Goal: Task Accomplishment & Management: Use online tool/utility

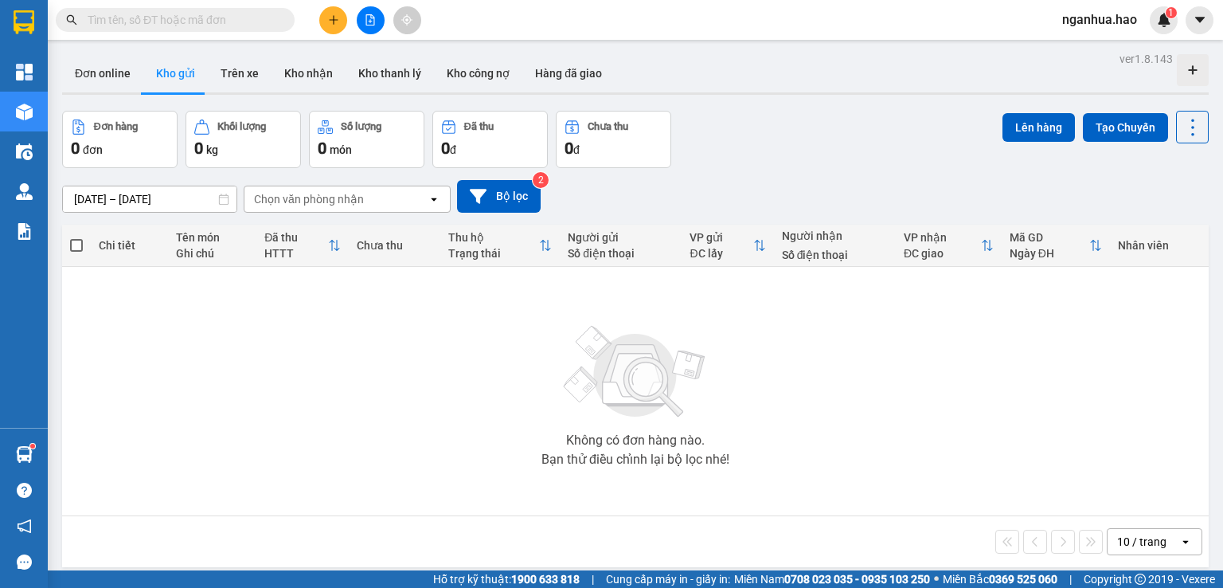
click at [252, 31] on span at bounding box center [175, 20] width 239 height 24
click at [241, 26] on input "text" at bounding box center [182, 20] width 188 height 18
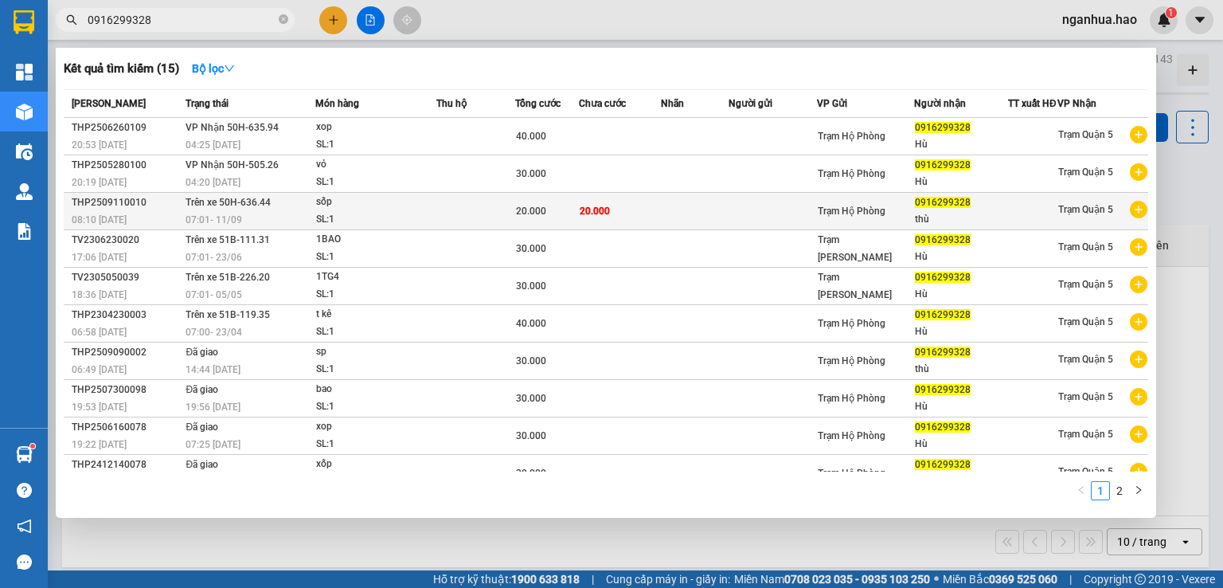
type input "0916299328"
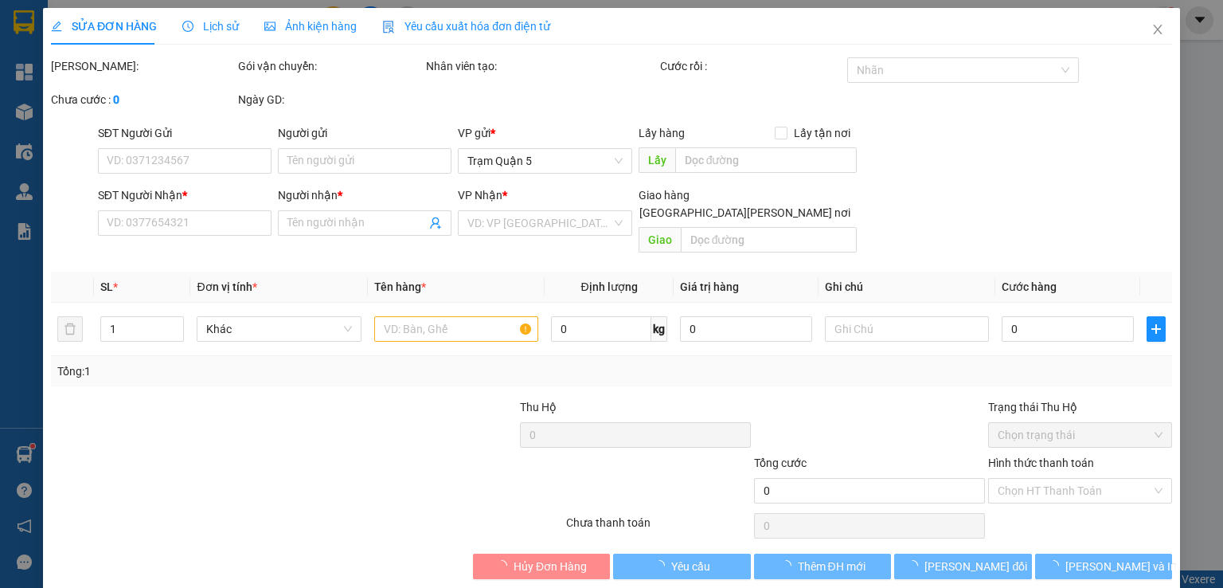
type input "0916299328"
type input "thù"
type input "20.000"
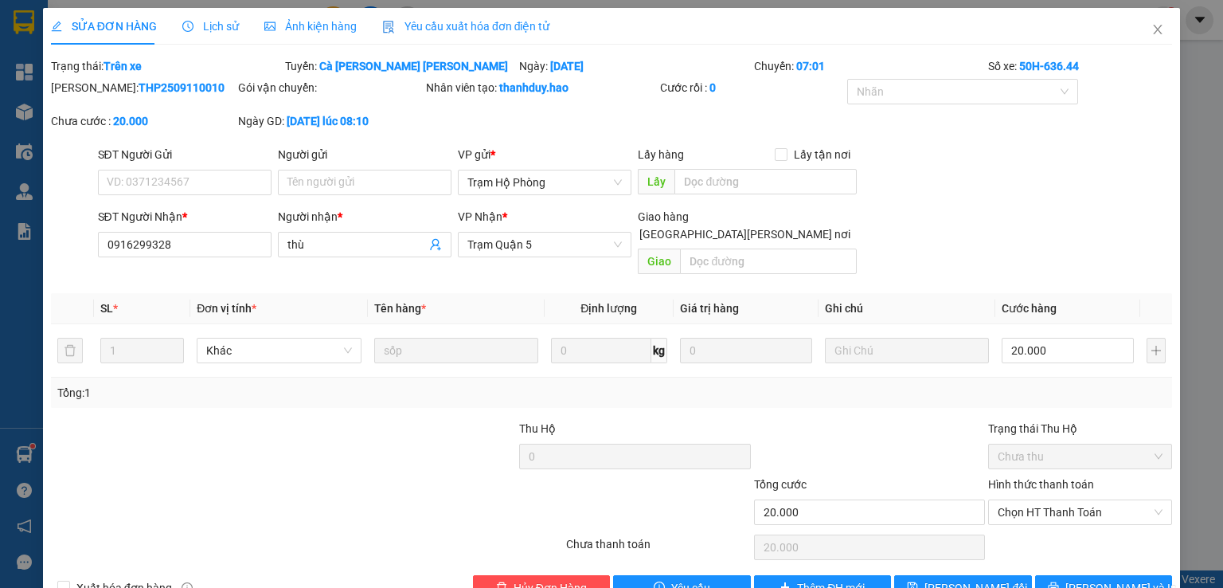
drag, startPoint x: 322, startPoint y: 25, endPoint x: 350, endPoint y: 42, distance: 33.2
click at [322, 25] on span "Ảnh kiện hàng" at bounding box center [310, 26] width 92 height 13
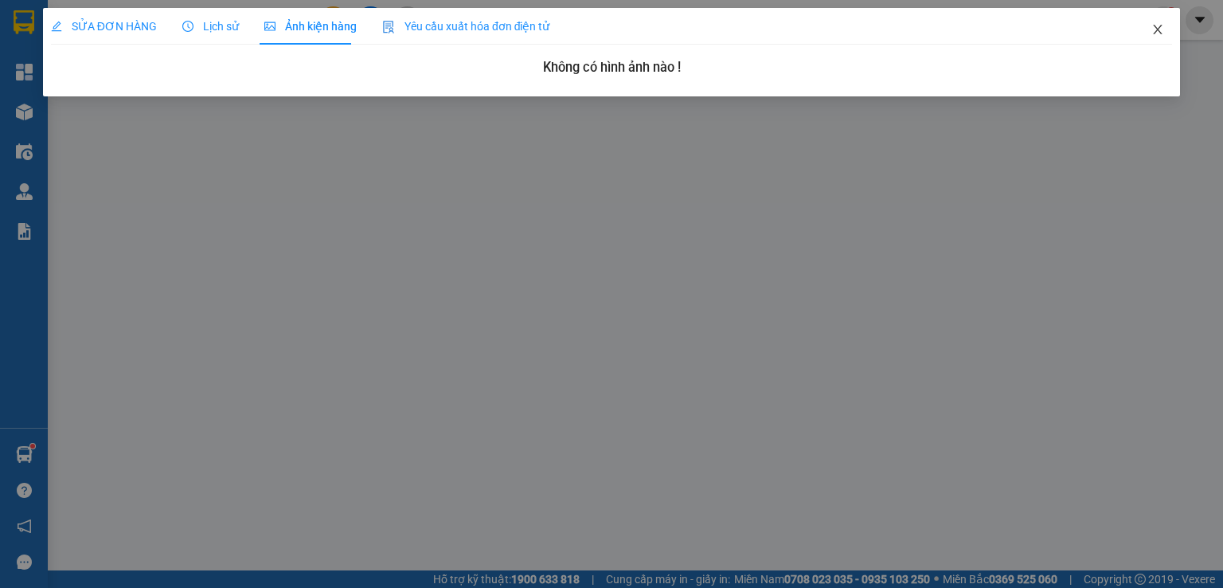
click at [1164, 26] on span "Close" at bounding box center [1158, 30] width 45 height 45
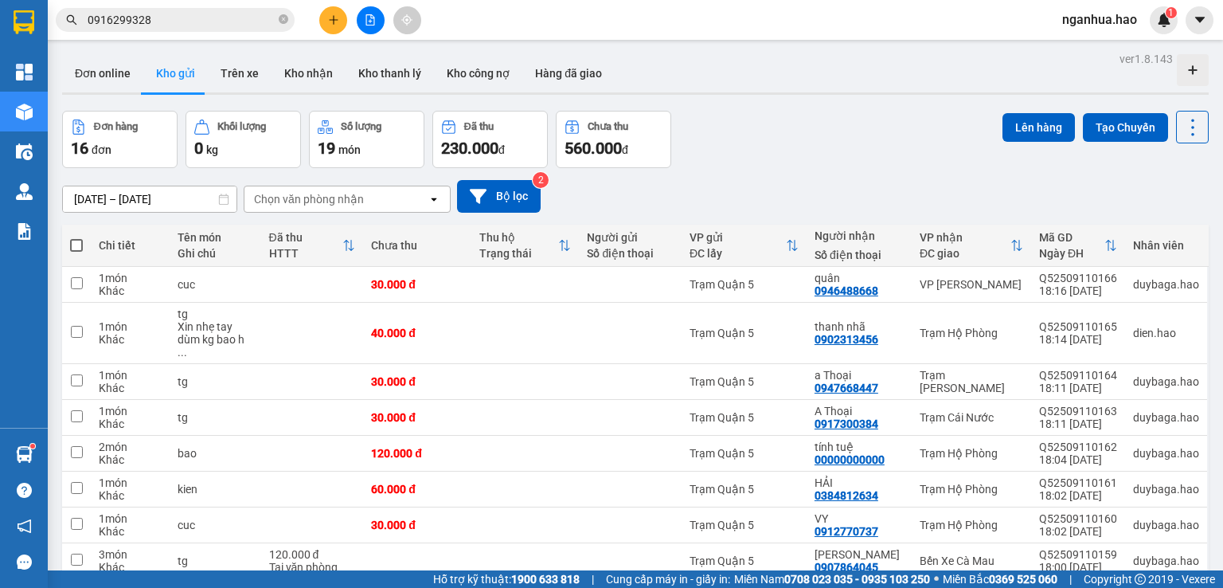
click at [215, 23] on input "0916299328" at bounding box center [182, 20] width 188 height 18
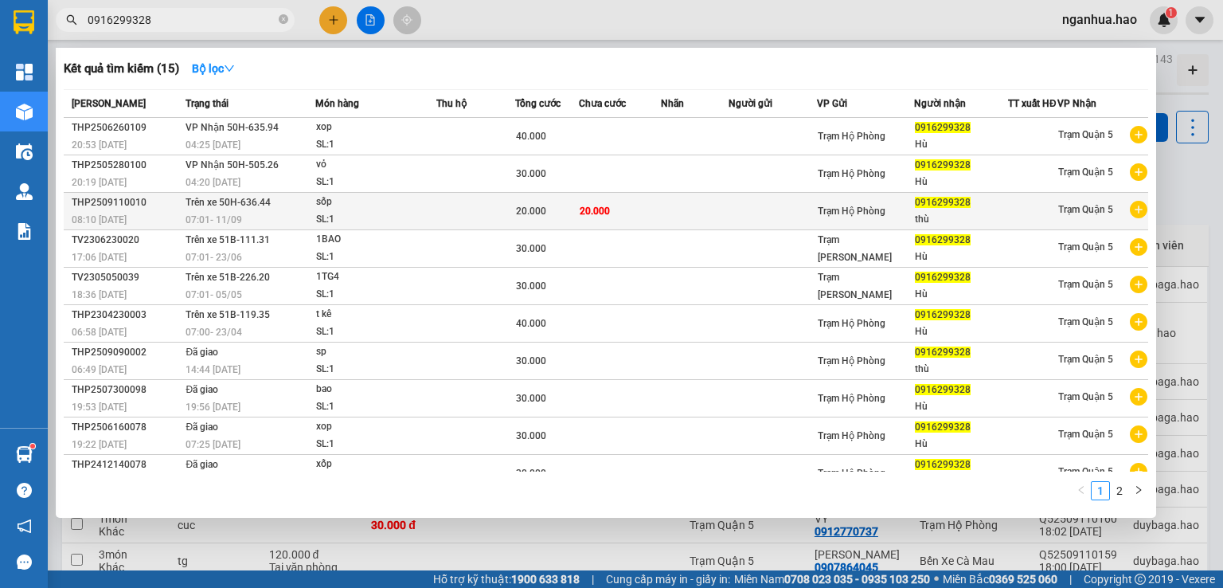
click at [378, 222] on div "SL: 1" at bounding box center [375, 220] width 119 height 18
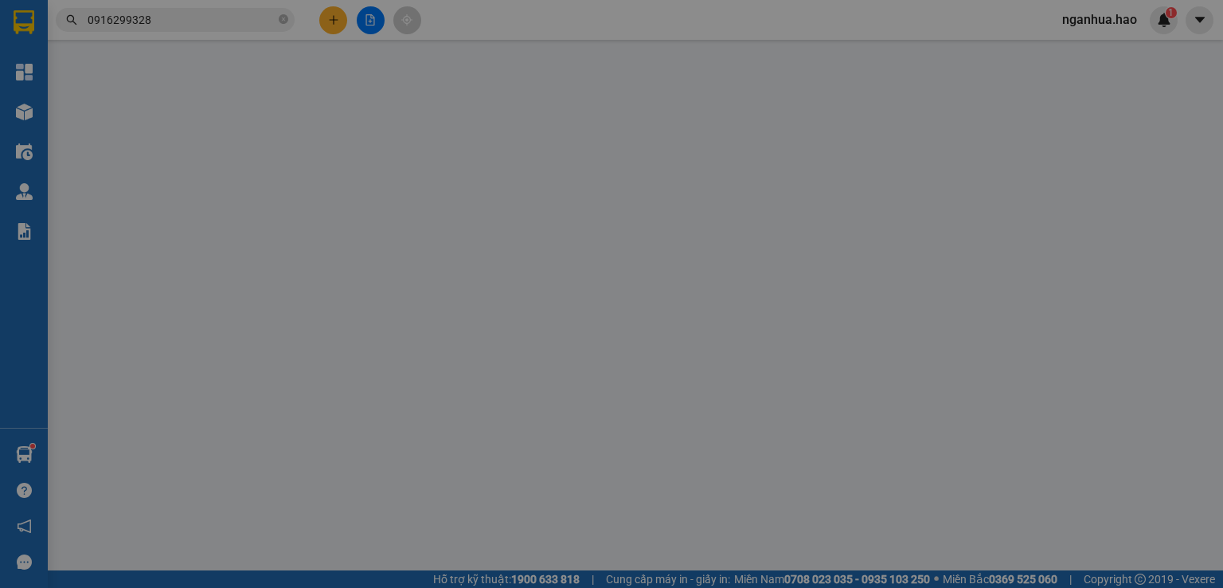
type input "0916299328"
type input "thù"
type input "20.000"
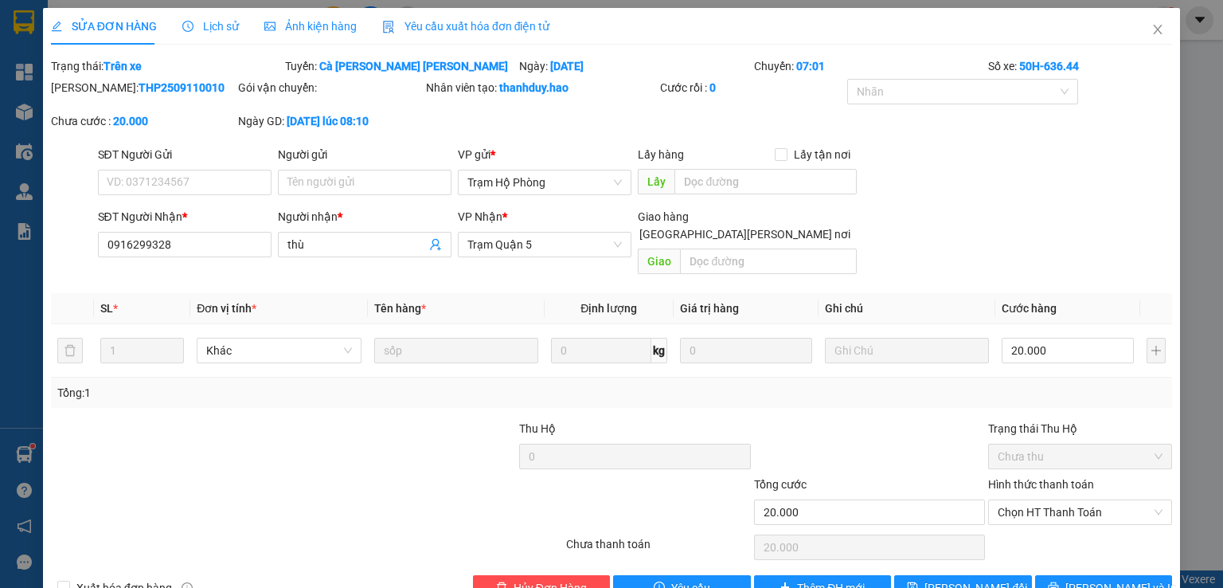
click at [206, 27] on span "Lịch sử" at bounding box center [210, 26] width 57 height 13
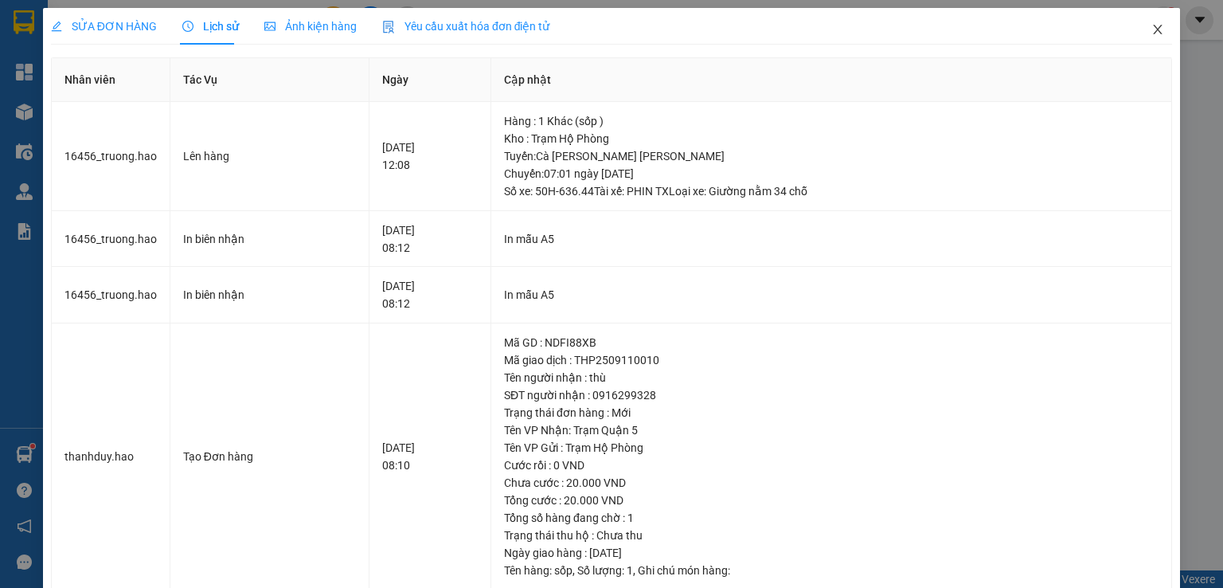
click at [1152, 34] on icon "close" at bounding box center [1158, 29] width 13 height 13
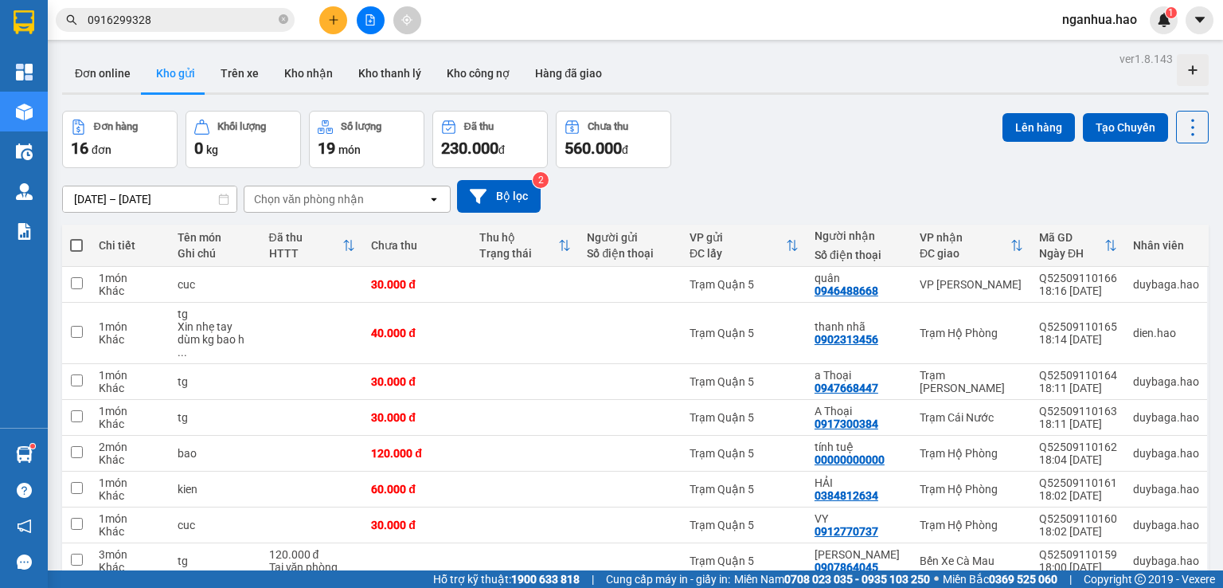
click at [225, 18] on input "0916299328" at bounding box center [182, 20] width 188 height 18
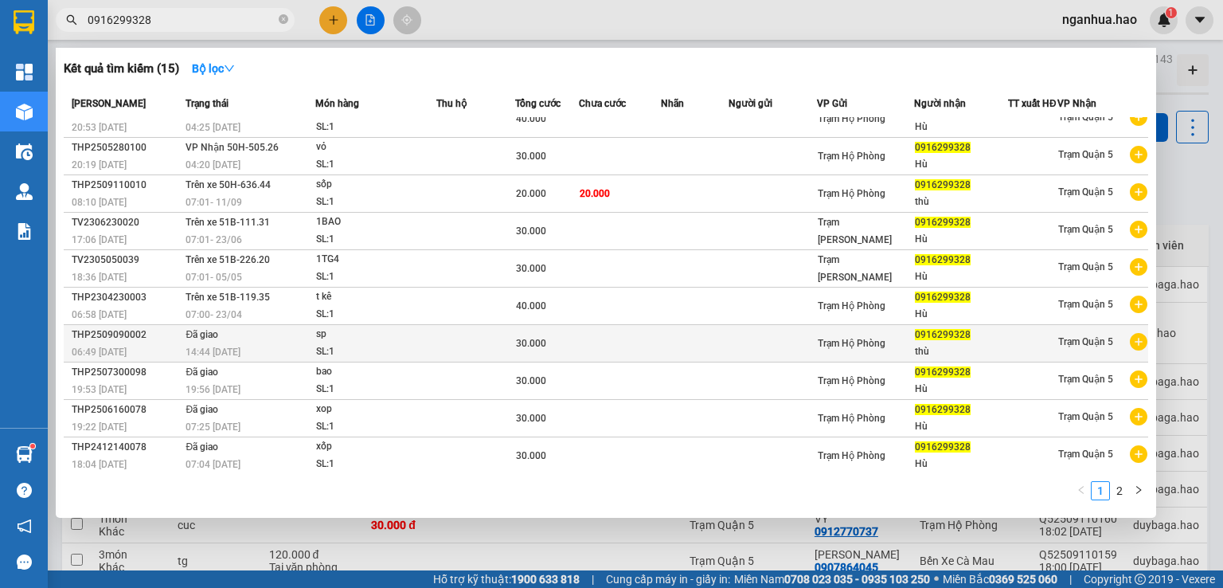
scroll to position [25, 0]
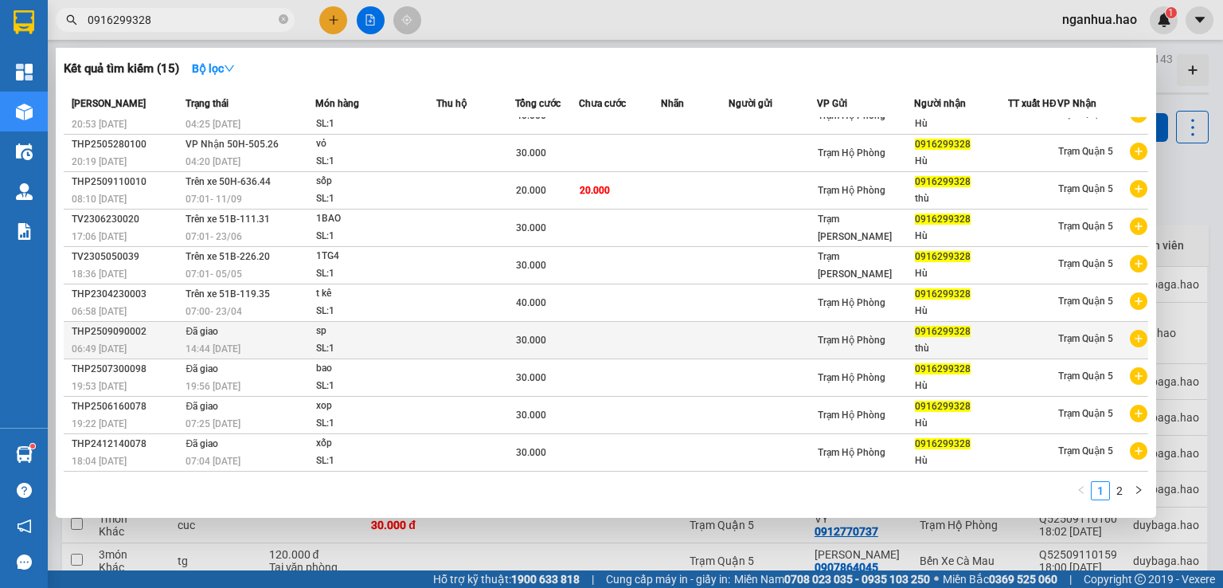
type input "0916299328"
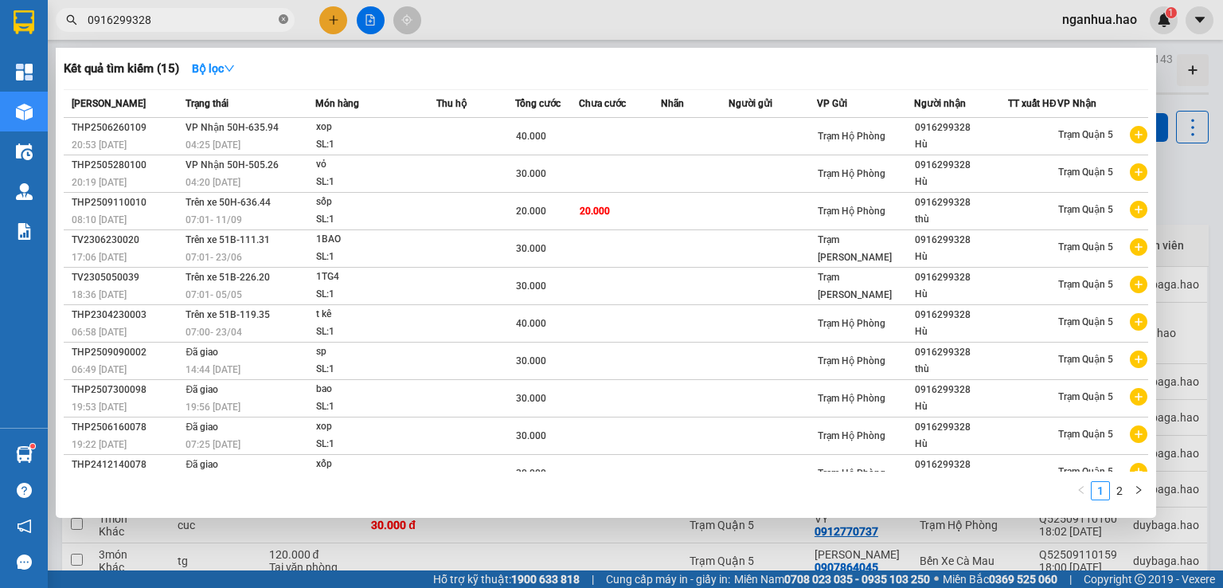
click at [282, 17] on icon "close-circle" at bounding box center [284, 19] width 10 height 10
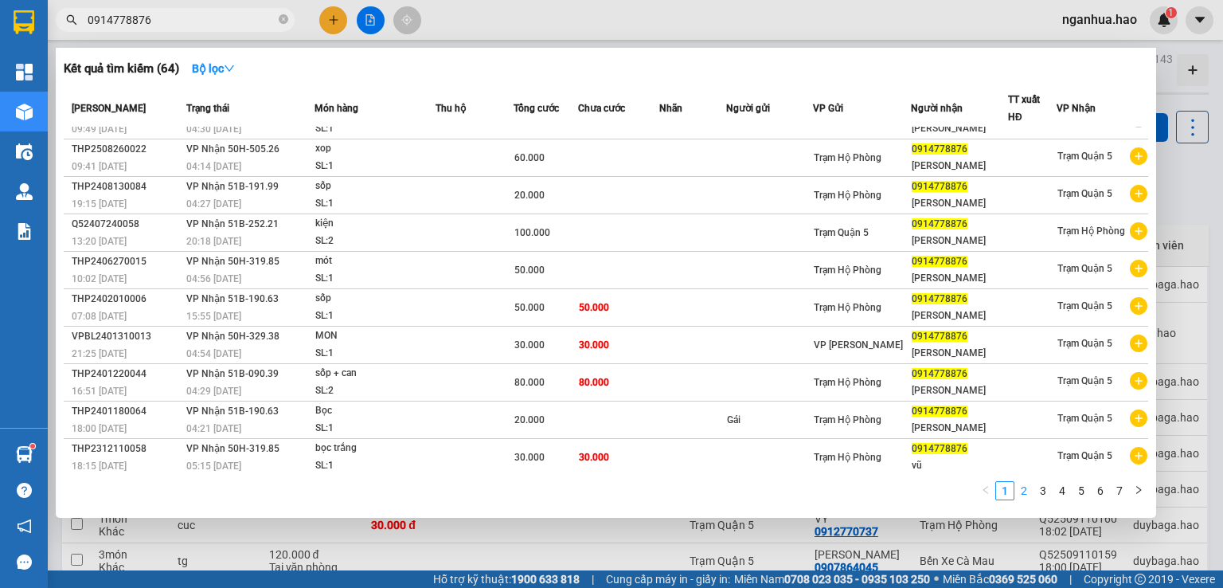
type input "0914778876"
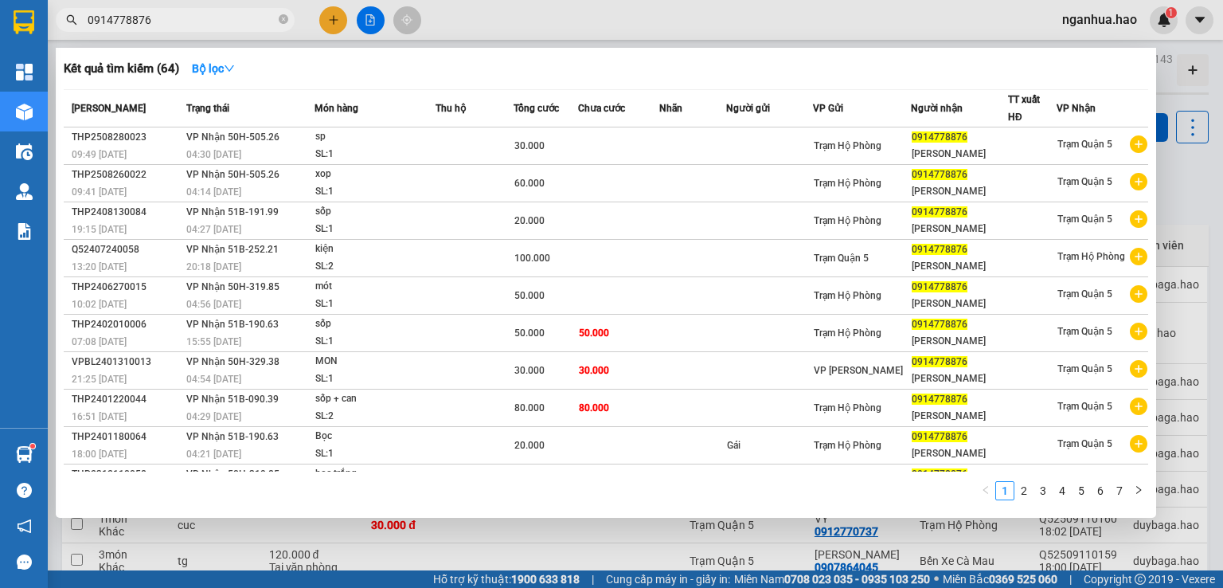
click at [1022, 495] on link "2" at bounding box center [1024, 491] width 18 height 18
click at [1007, 495] on link "1" at bounding box center [1005, 491] width 18 height 18
click at [284, 20] on icon "close-circle" at bounding box center [284, 19] width 10 height 10
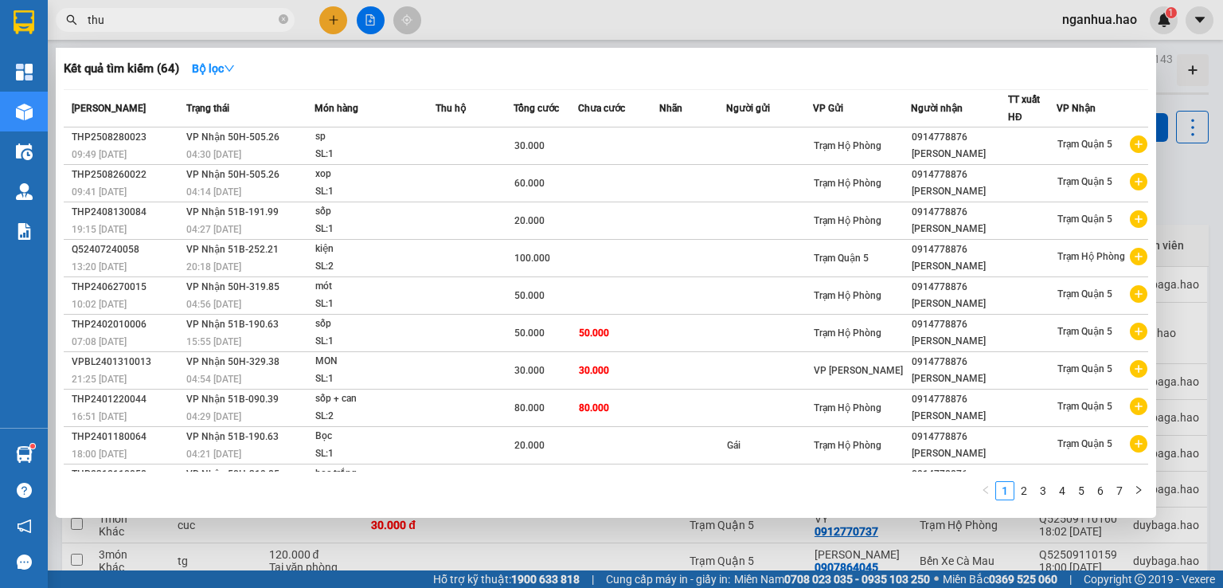
type input "thù"
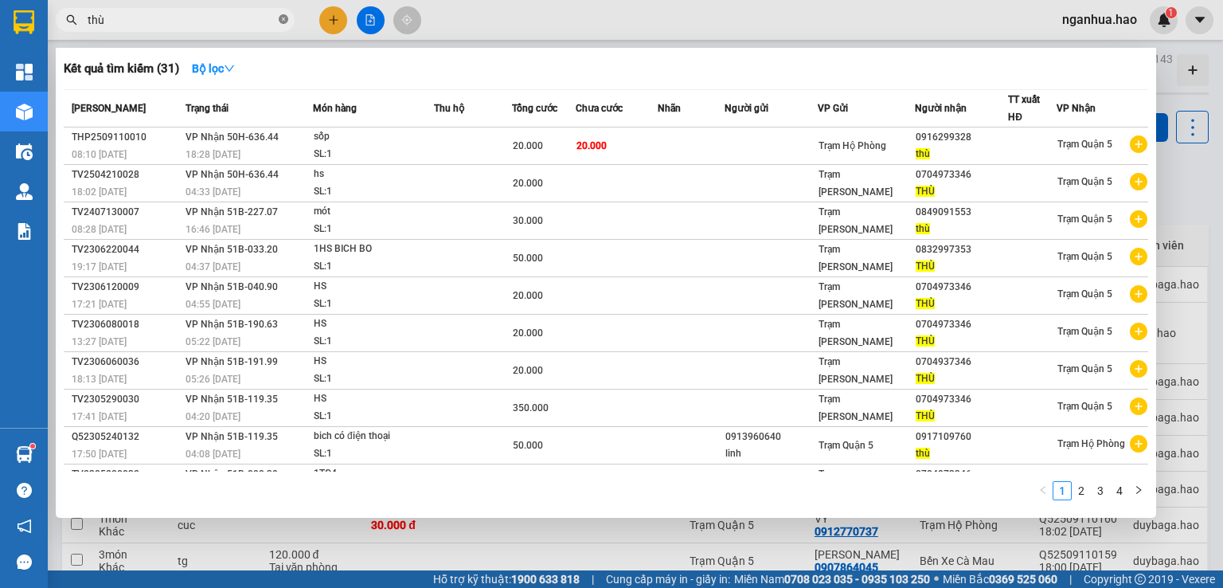
click at [279, 20] on icon "close-circle" at bounding box center [284, 19] width 10 height 10
type input "thù"
click at [280, 17] on icon "close-circle" at bounding box center [284, 19] width 10 height 10
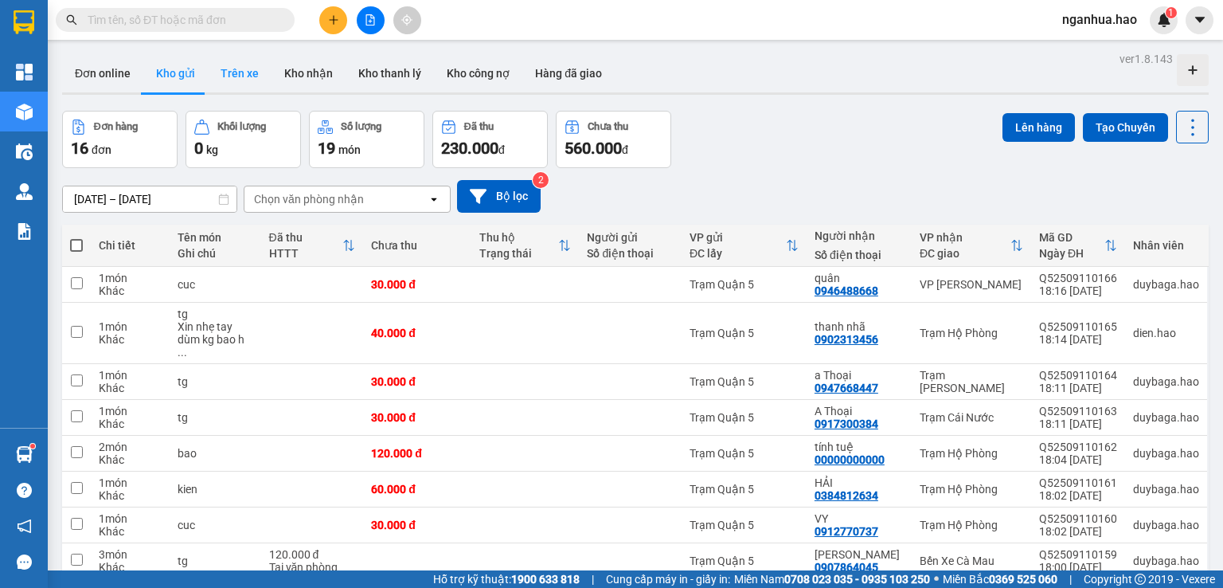
click at [226, 71] on button "Trên xe" at bounding box center [240, 73] width 64 height 38
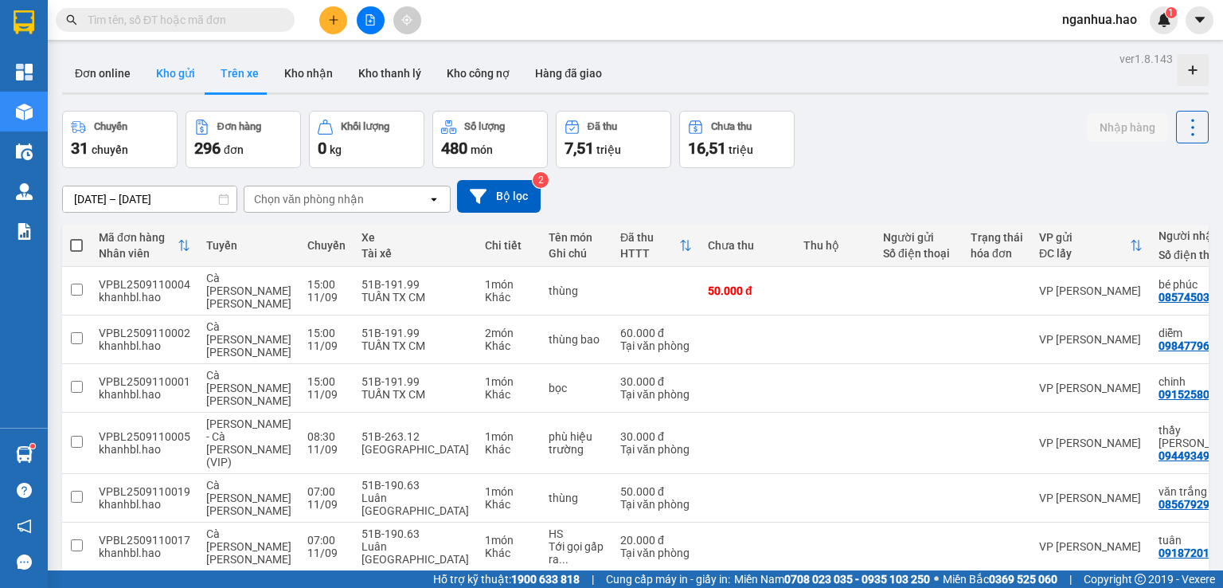
click at [170, 75] on button "Kho gửi" at bounding box center [175, 73] width 65 height 38
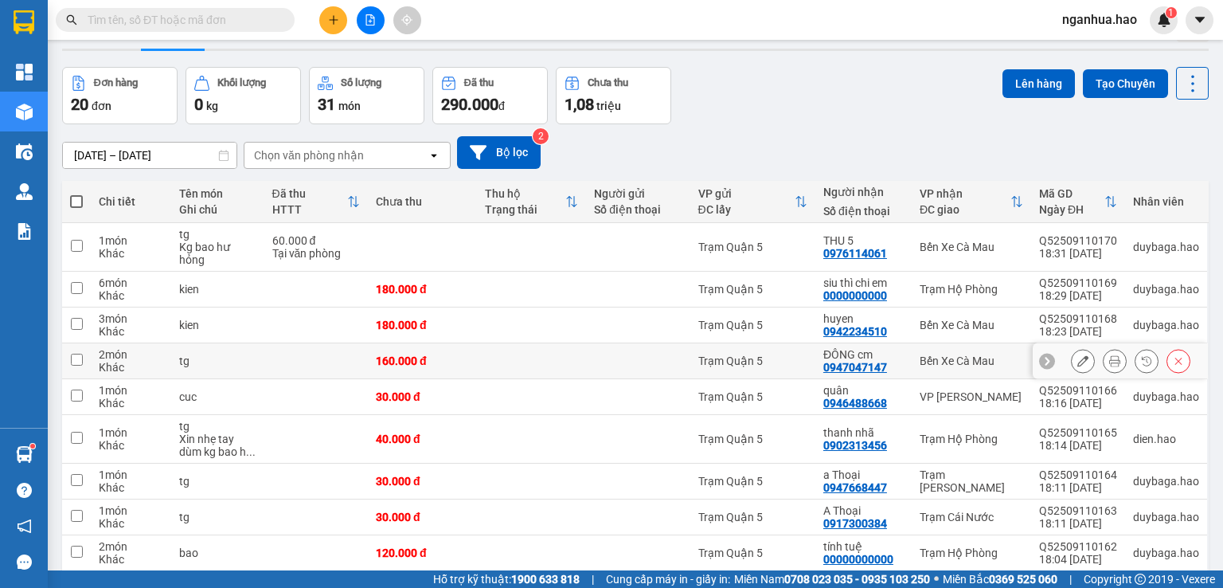
scroll to position [80, 0]
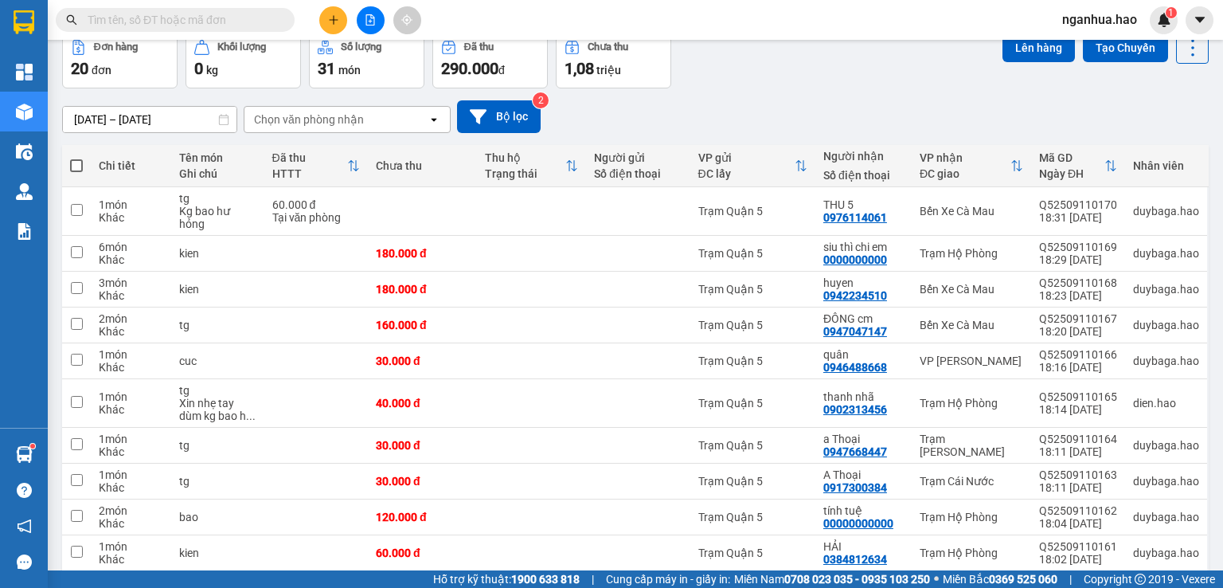
click at [229, 18] on input "text" at bounding box center [182, 20] width 188 height 18
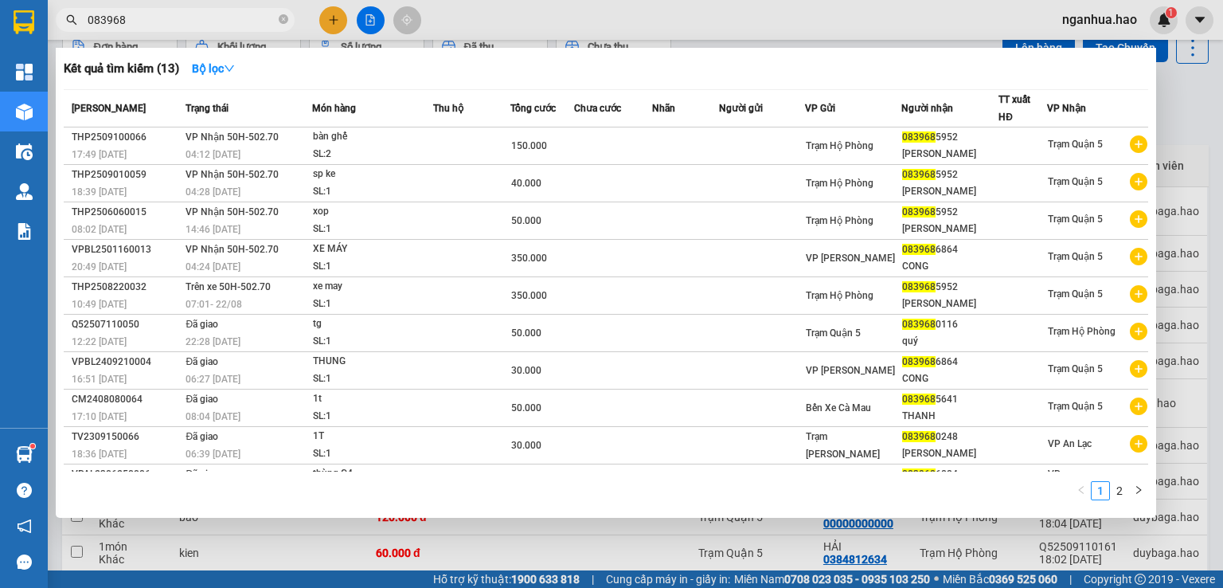
type input "083968"
click at [491, 20] on div at bounding box center [611, 294] width 1223 height 588
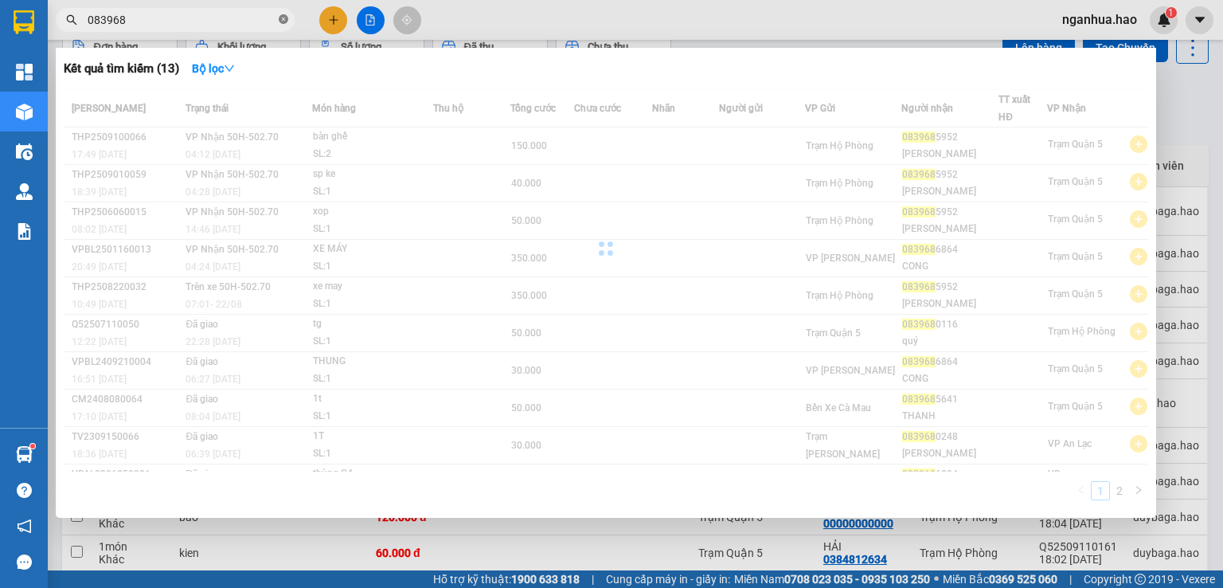
click at [284, 14] on span at bounding box center [284, 20] width 10 height 15
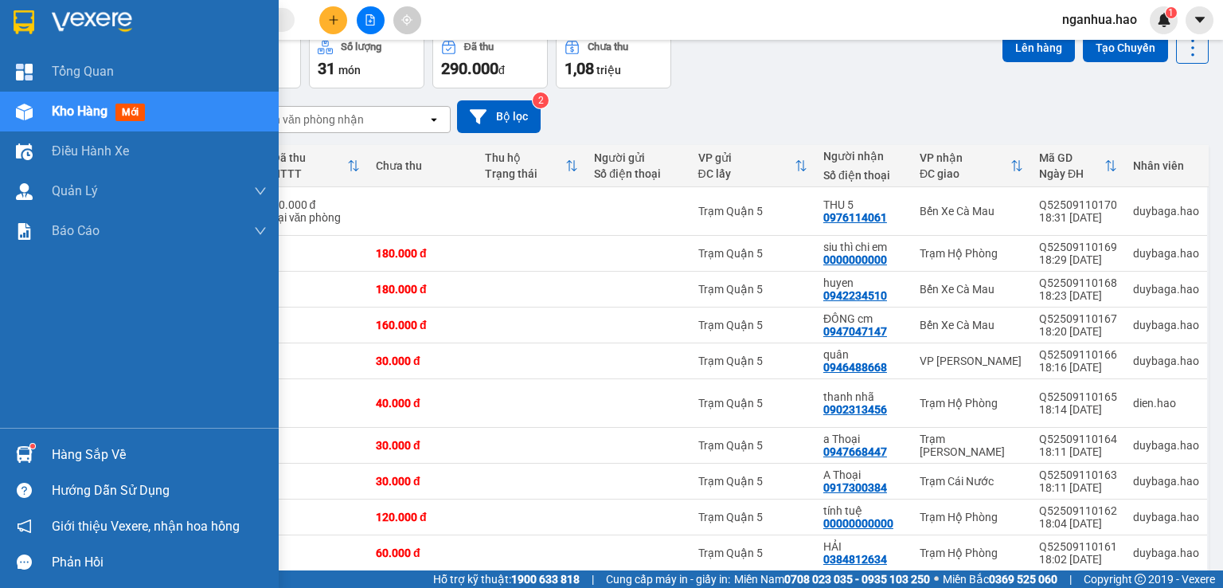
click at [64, 115] on span "Kho hàng" at bounding box center [80, 111] width 56 height 15
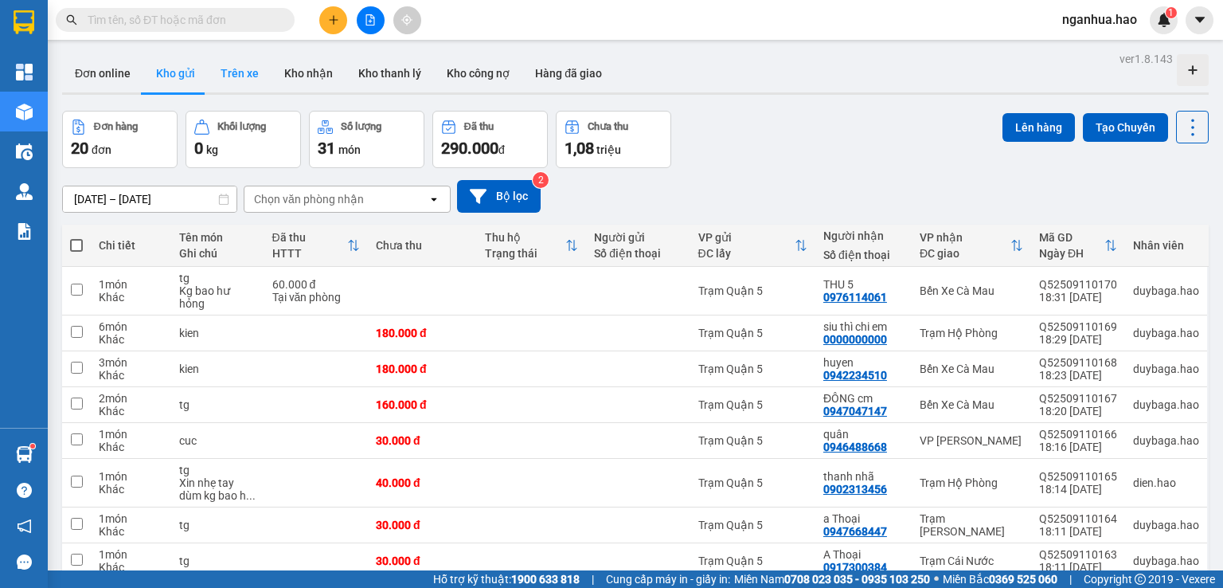
click at [242, 79] on button "Trên xe" at bounding box center [240, 73] width 64 height 38
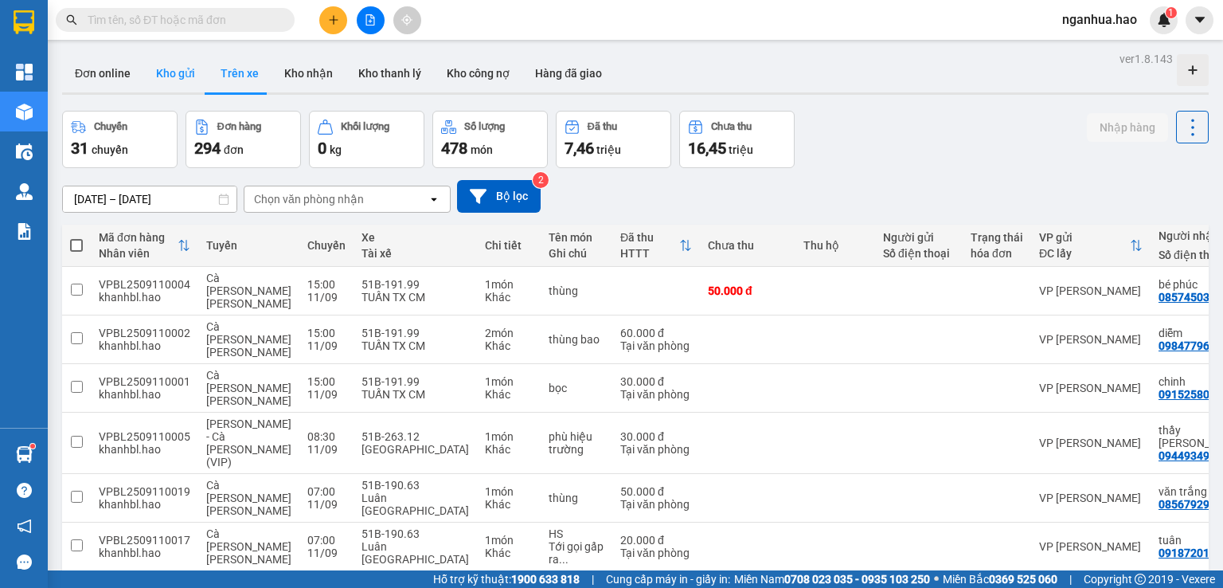
click at [170, 82] on button "Kho gửi" at bounding box center [175, 73] width 65 height 38
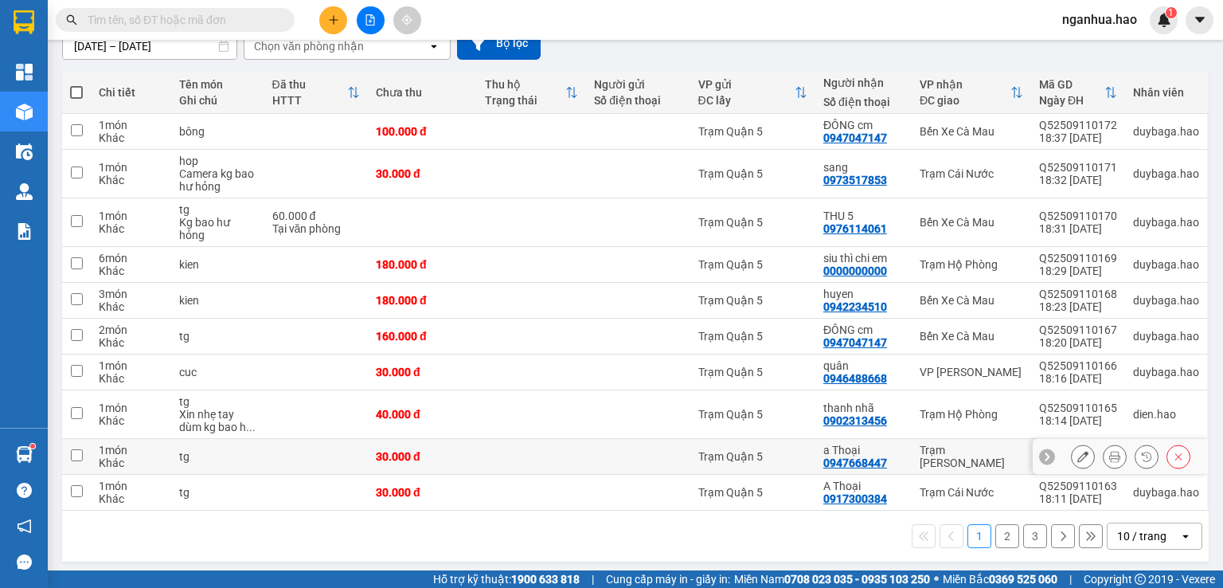
scroll to position [156, 0]
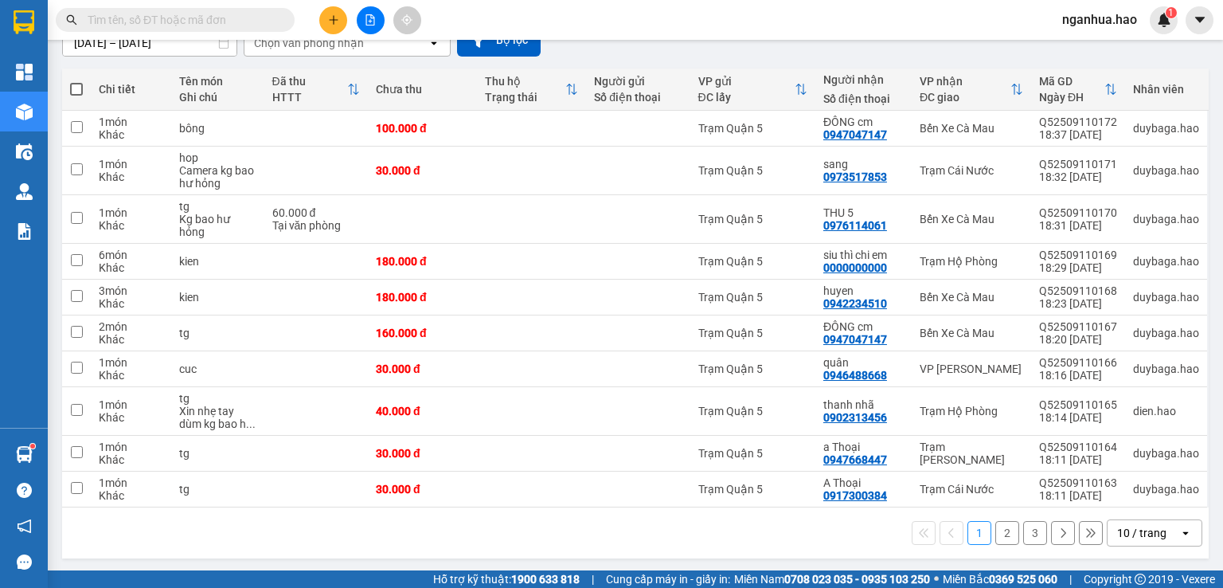
click at [248, 22] on input "text" at bounding box center [182, 20] width 188 height 18
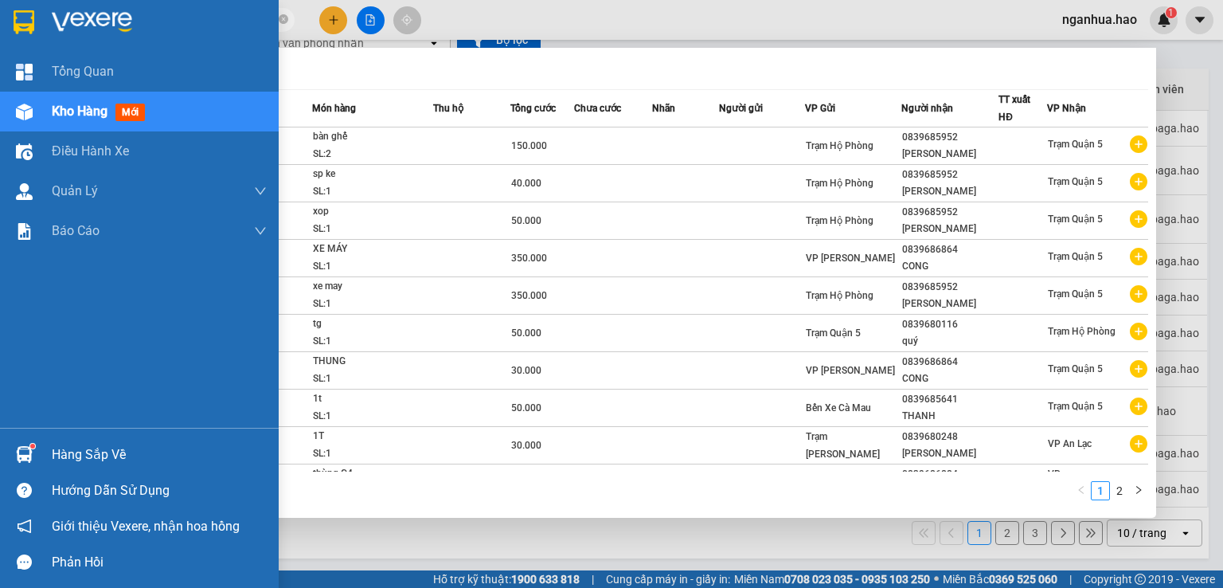
type input "0913"
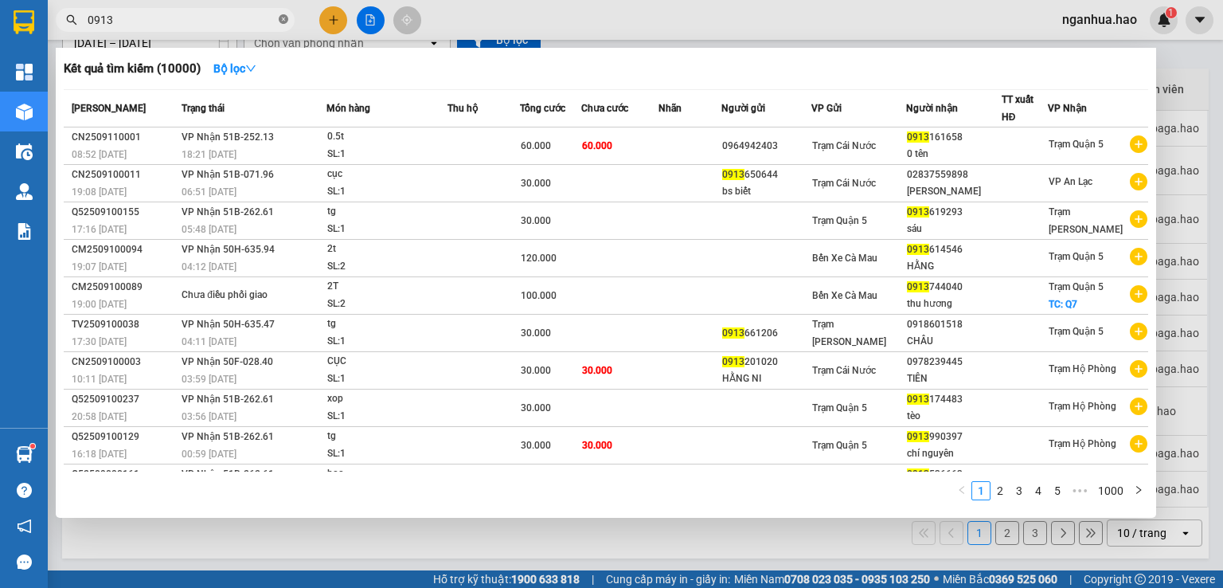
click at [279, 18] on icon "close-circle" at bounding box center [284, 19] width 10 height 10
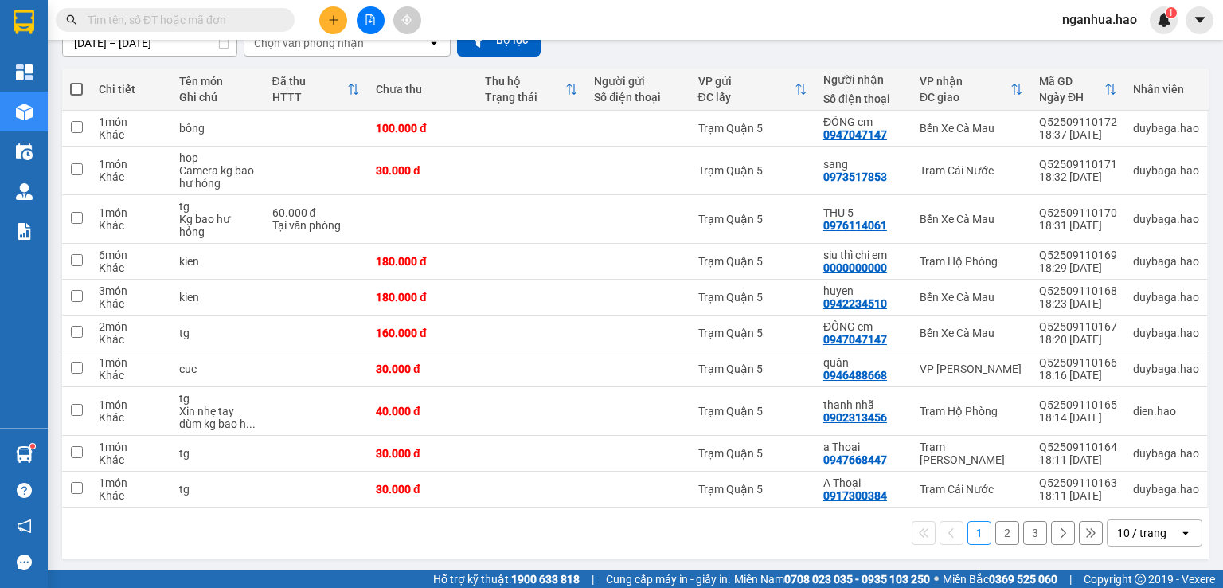
click at [996, 530] on button "2" at bounding box center [1008, 533] width 24 height 24
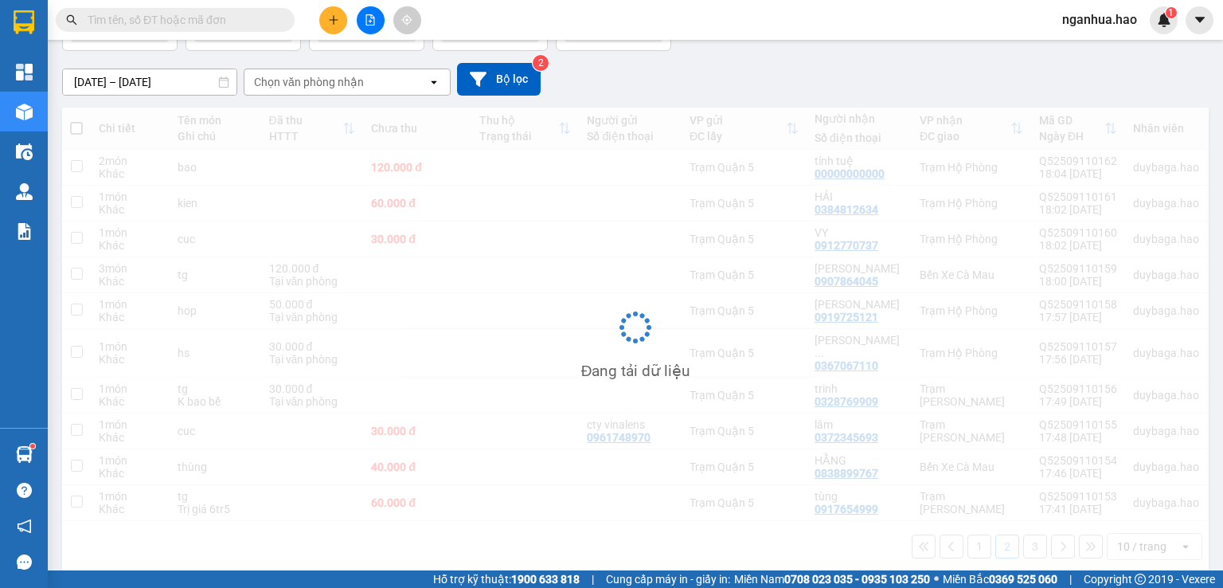
scroll to position [118, 0]
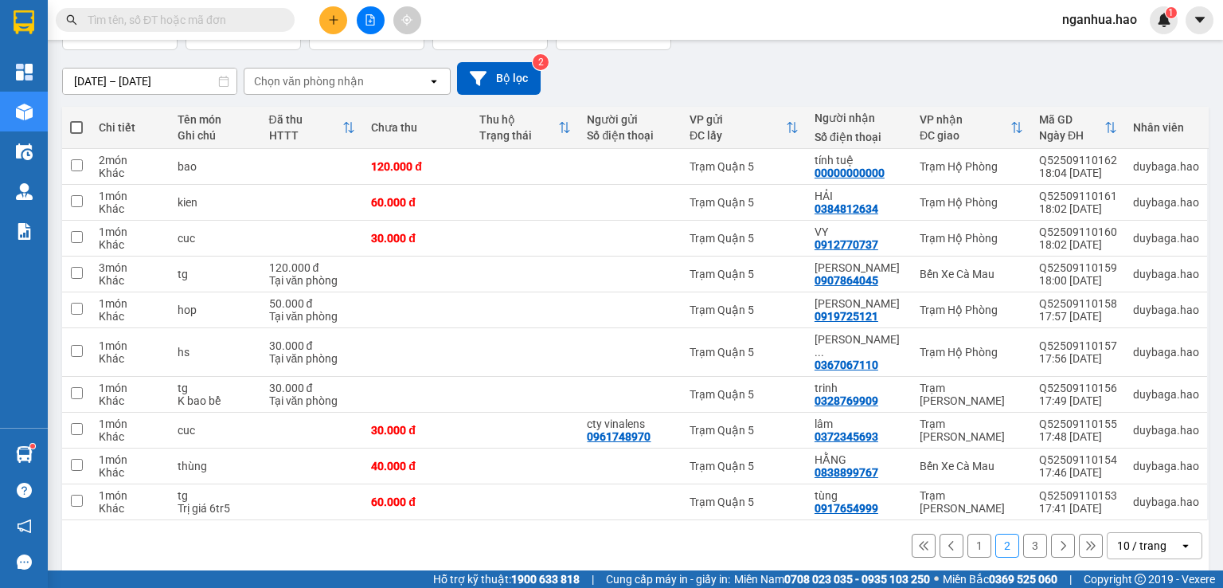
click at [972, 534] on button "1" at bounding box center [980, 546] width 24 height 24
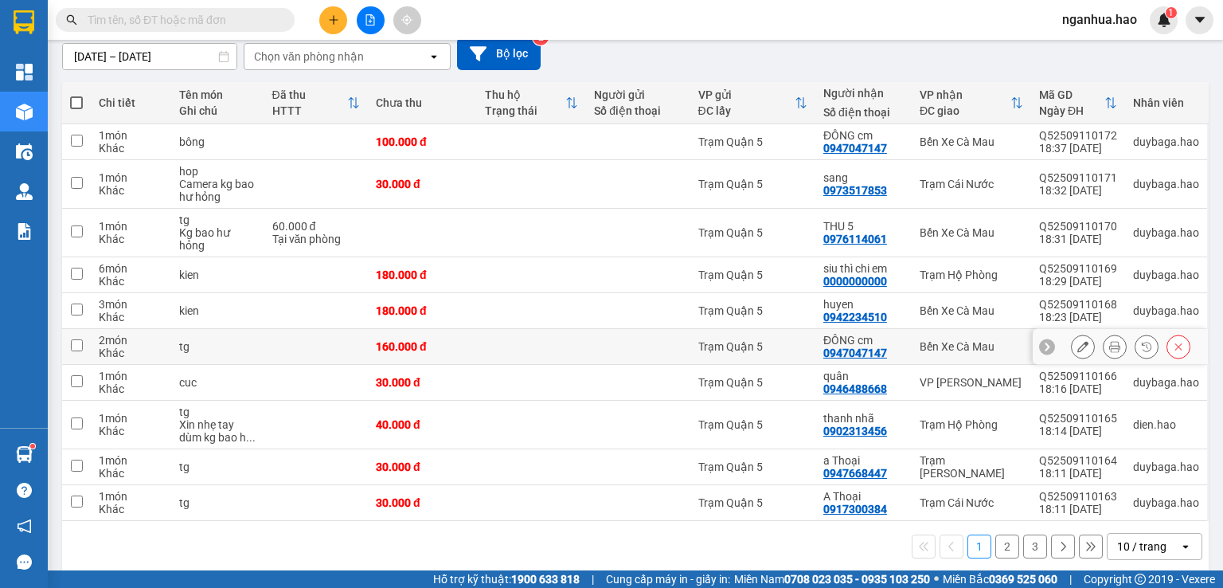
scroll to position [156, 0]
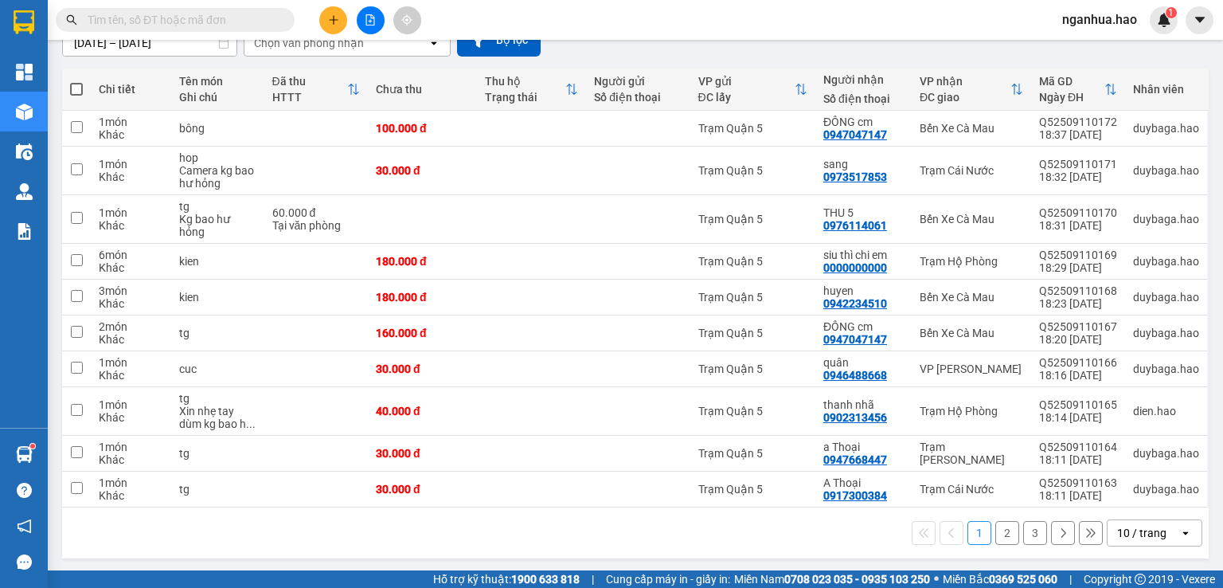
click at [217, 20] on input "text" at bounding box center [182, 20] width 188 height 18
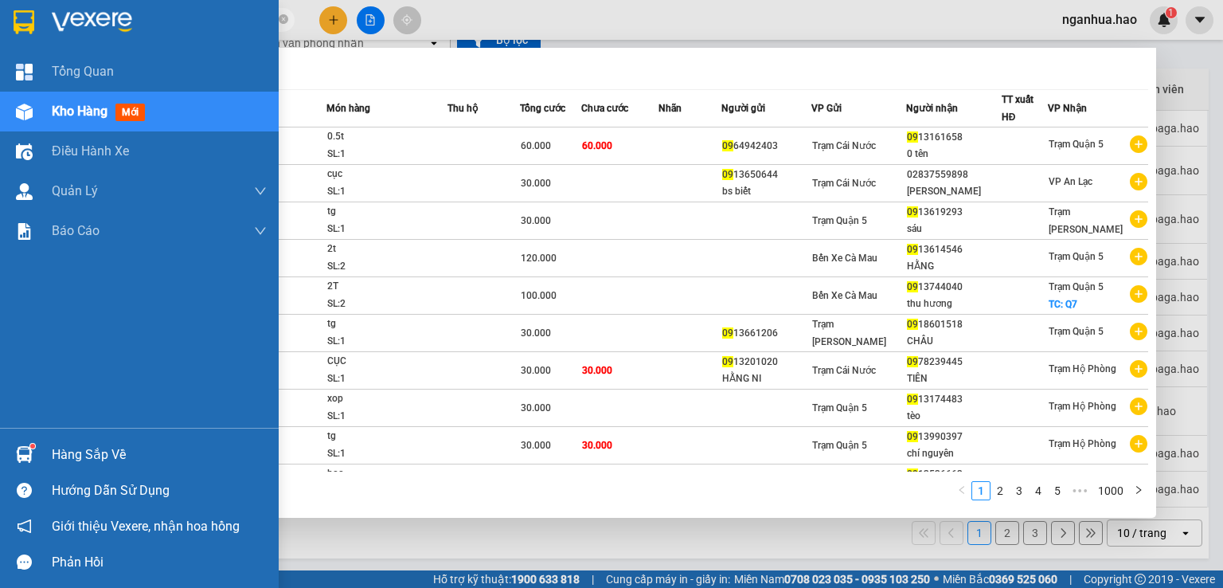
type input "0"
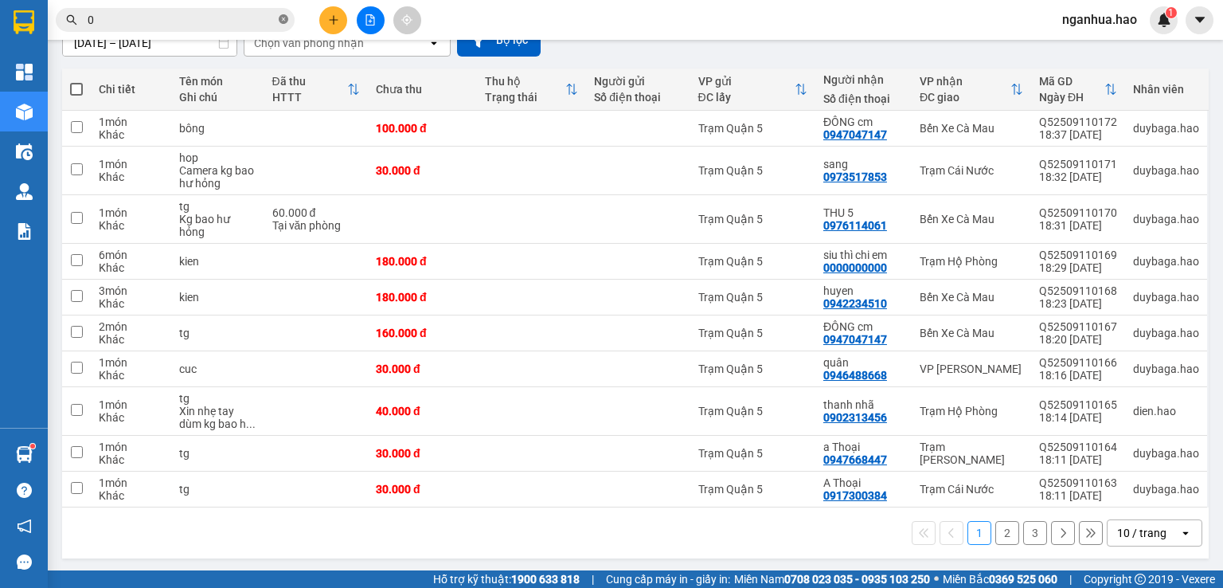
drag, startPoint x: 282, startPoint y: 20, endPoint x: 271, endPoint y: 14, distance: 12.5
click at [280, 20] on icon "close-circle" at bounding box center [284, 19] width 10 height 10
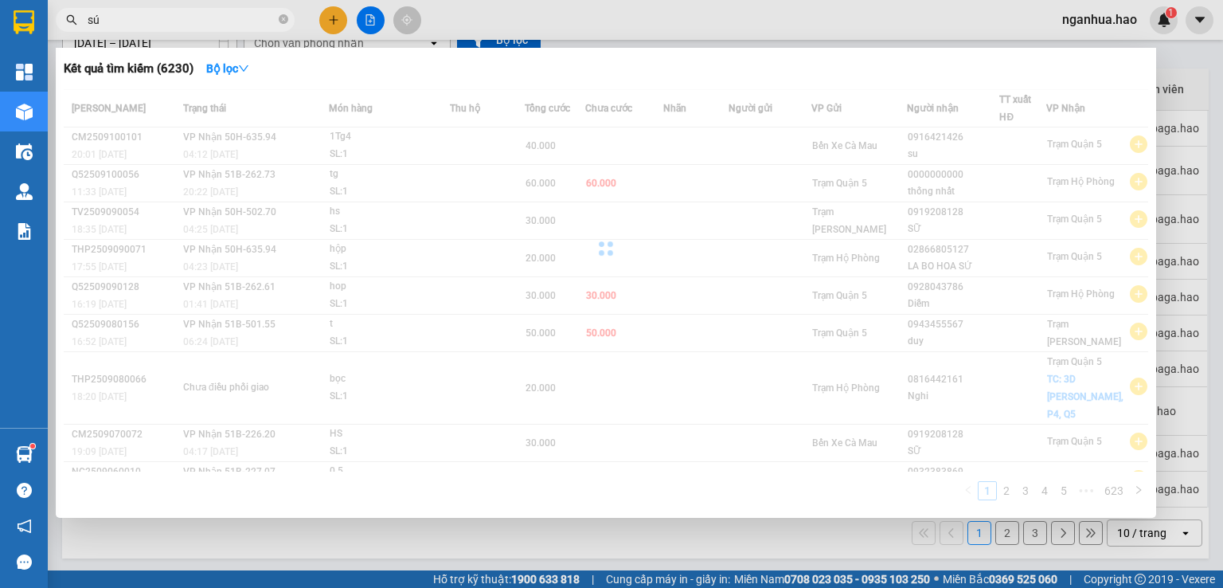
type input "s"
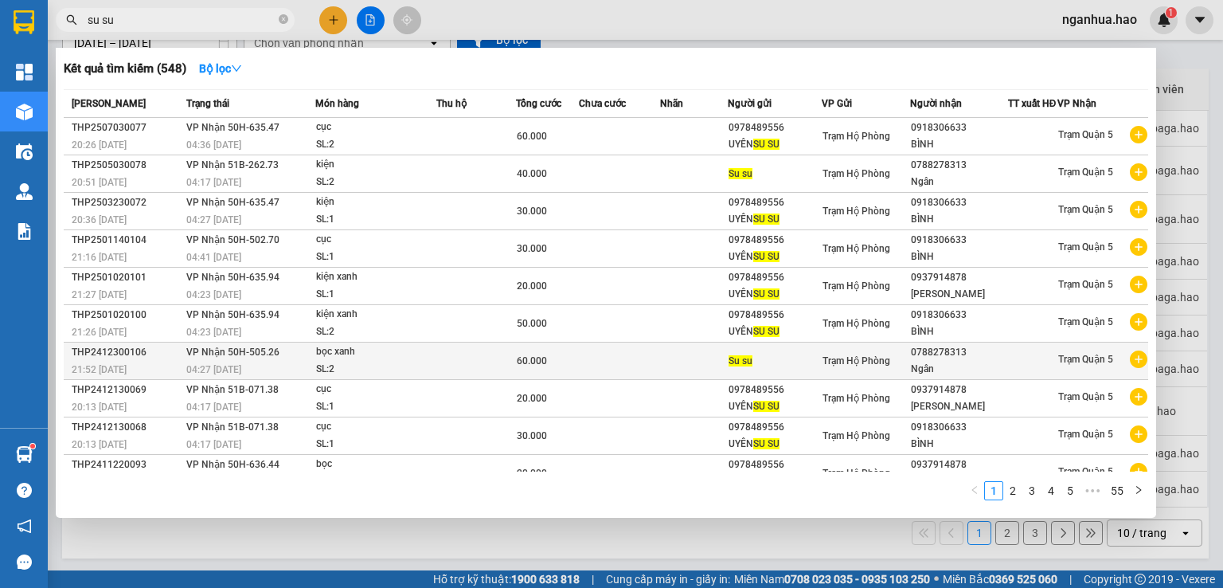
scroll to position [25, 0]
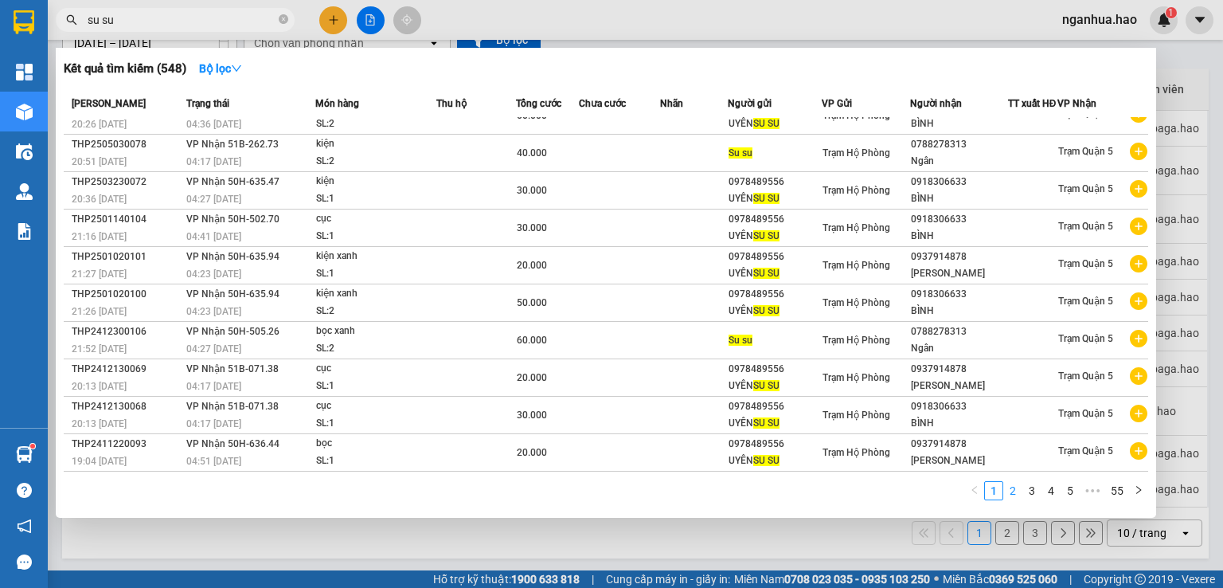
type input "su su"
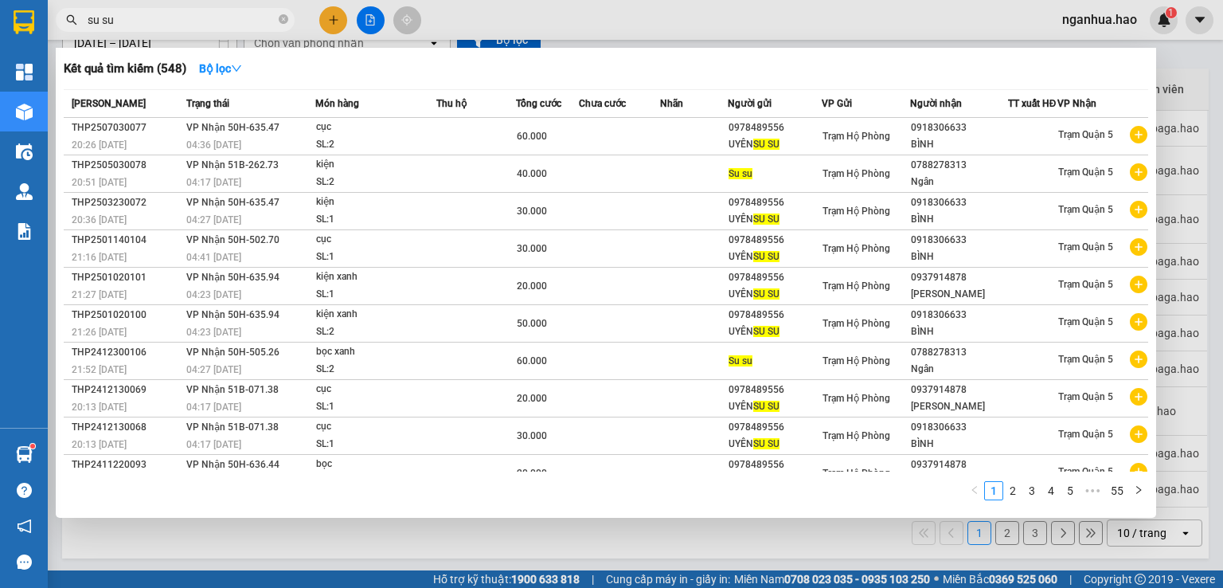
click at [1019, 492] on link "2" at bounding box center [1013, 491] width 18 height 18
click at [1029, 490] on link "3" at bounding box center [1032, 491] width 18 height 18
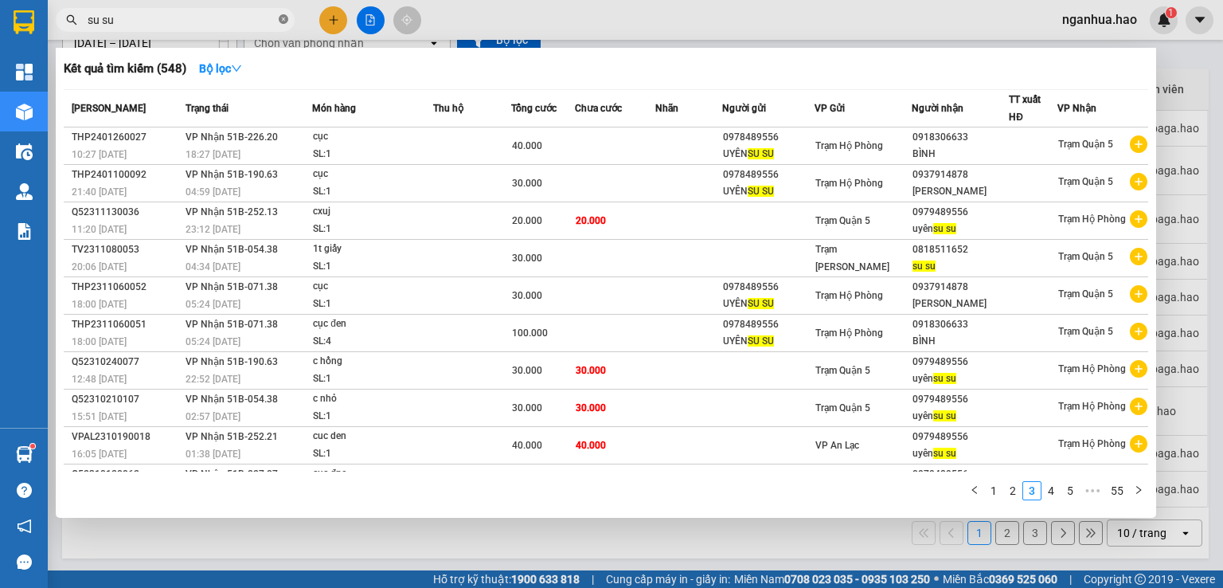
click at [284, 17] on icon "close-circle" at bounding box center [284, 19] width 10 height 10
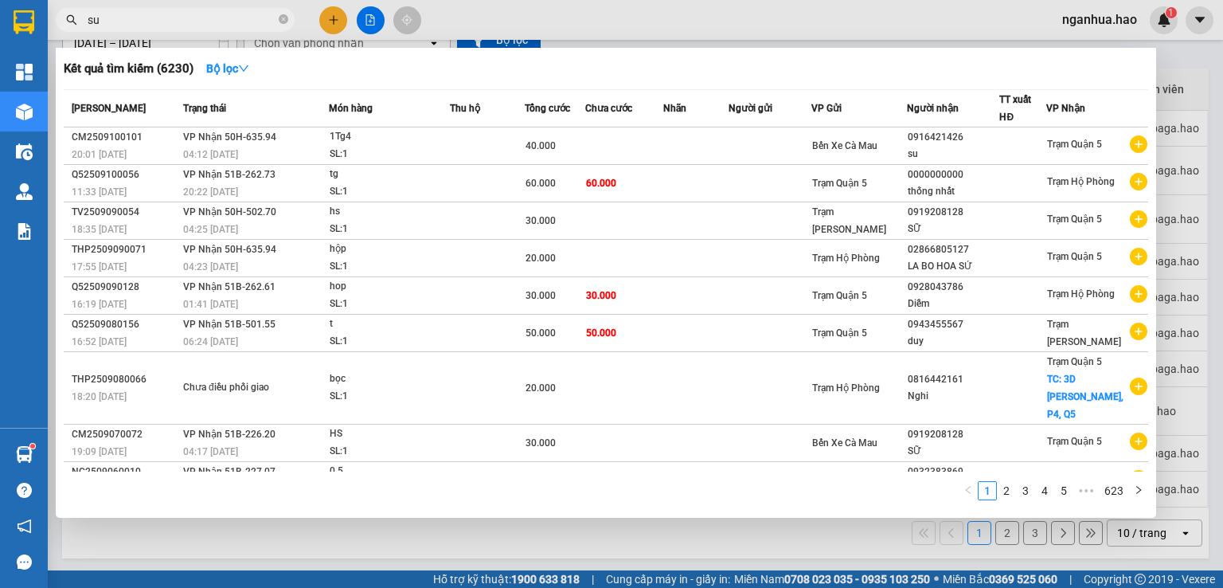
type input "su"
